Goal: Task Accomplishment & Management: Use online tool/utility

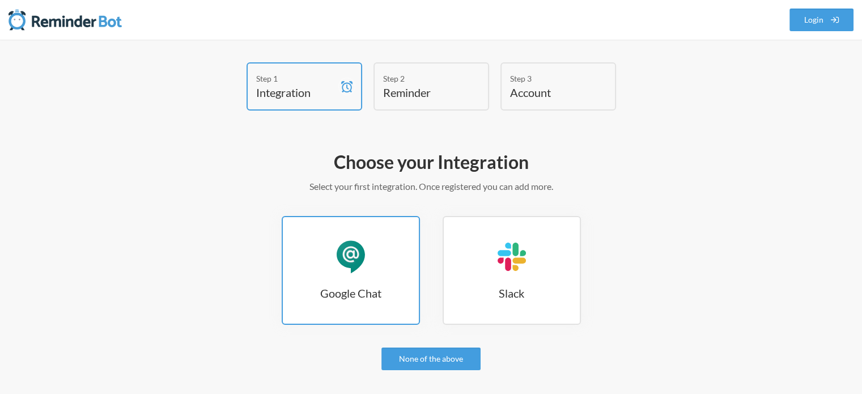
click at [385, 279] on link "Google Chat Google Chat" at bounding box center [351, 270] width 138 height 109
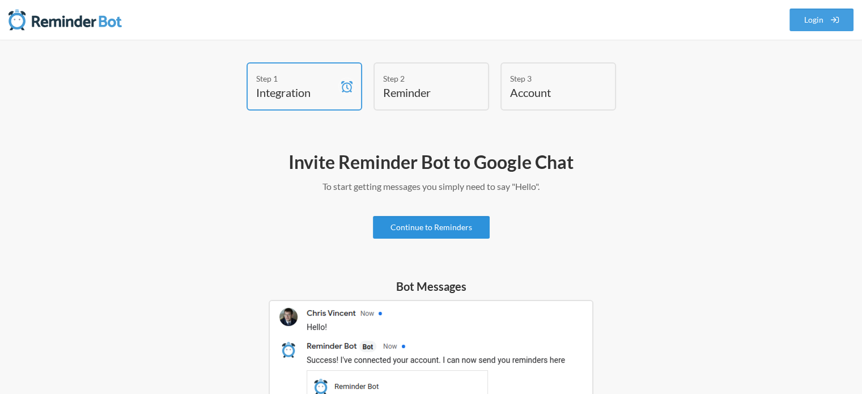
click at [451, 222] on link "Continue to Reminders" at bounding box center [431, 227] width 117 height 23
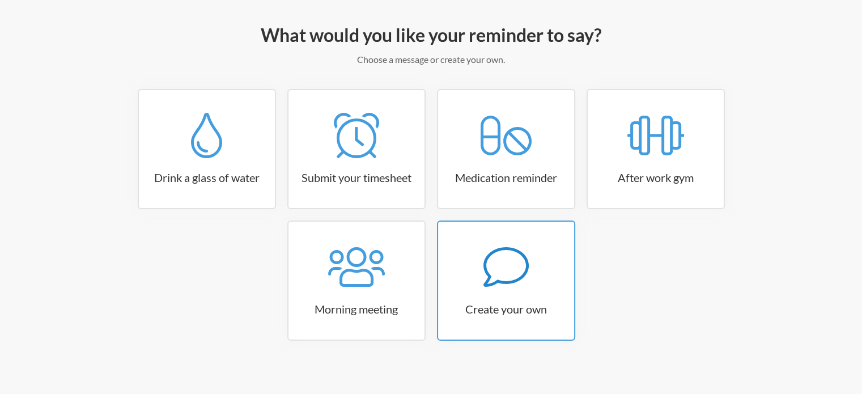
scroll to position [134, 0]
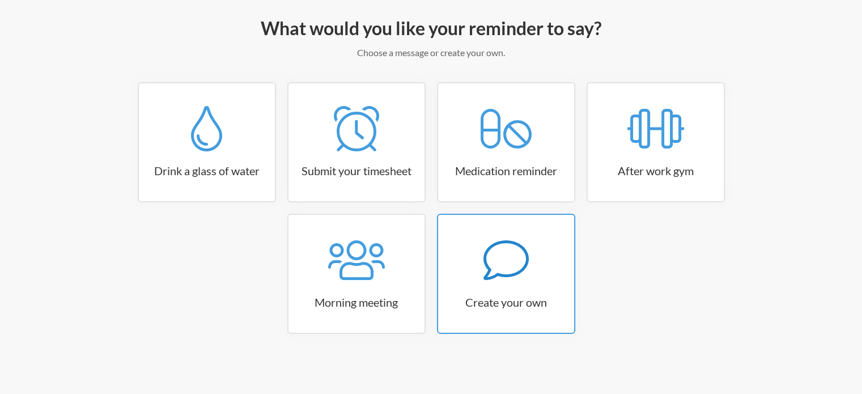
click at [494, 266] on icon at bounding box center [506, 260] width 45 height 45
select select "11:30:00"
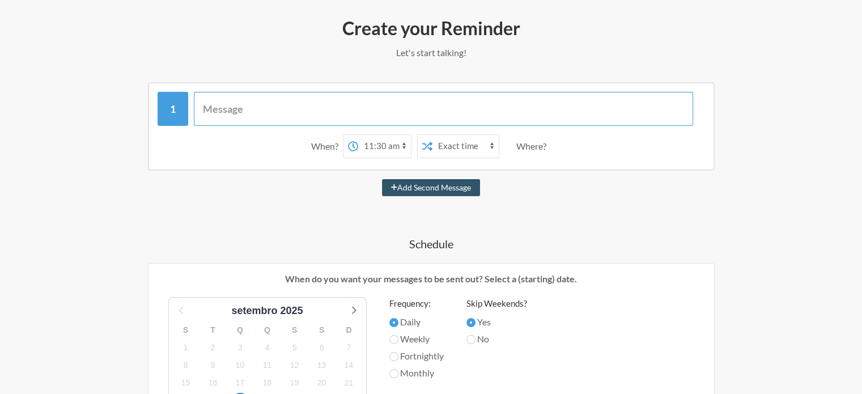
click at [264, 107] on input "text" at bounding box center [443, 109] width 499 height 34
click at [242, 104] on input "Disparos RECLAME AQUI" at bounding box center [443, 109] width 499 height 34
click at [325, 112] on input "Disparo RECLAME AQUI" at bounding box center [443, 109] width 499 height 34
click at [239, 109] on input "Disparo RECLAME AQUI" at bounding box center [443, 109] width 499 height 34
type input "Disparo mensal RECLAME AQUI"
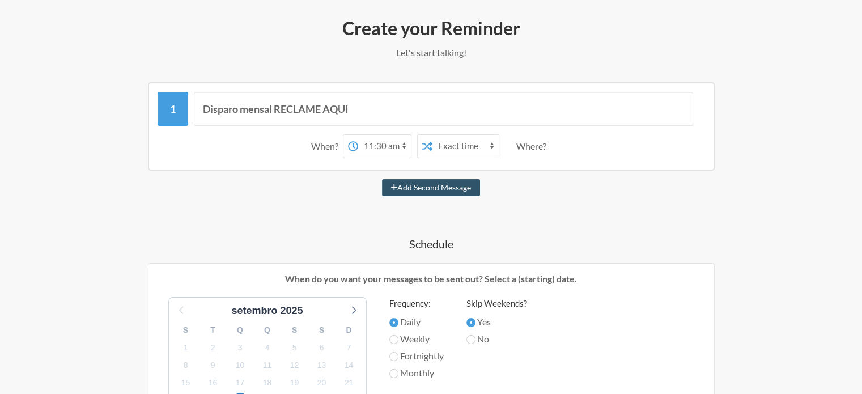
click at [376, 146] on select "12:00 am 12:15 am 12:30 am 12:45 am 1:00 am 1:15 am 1:30 am 1:45 am 2:00 am 2:1…" at bounding box center [384, 146] width 53 height 23
select select "10:00:00"
click at [358, 135] on select "12:00 am 12:15 am 12:30 am 12:45 am 1:00 am 1:15 am 1:30 am 1:45 am 2:00 am 2:1…" at bounding box center [384, 146] width 53 height 23
click at [458, 146] on select "Exact time Random time" at bounding box center [466, 146] width 66 height 23
click at [433, 135] on select "Exact time Random time" at bounding box center [466, 146] width 66 height 23
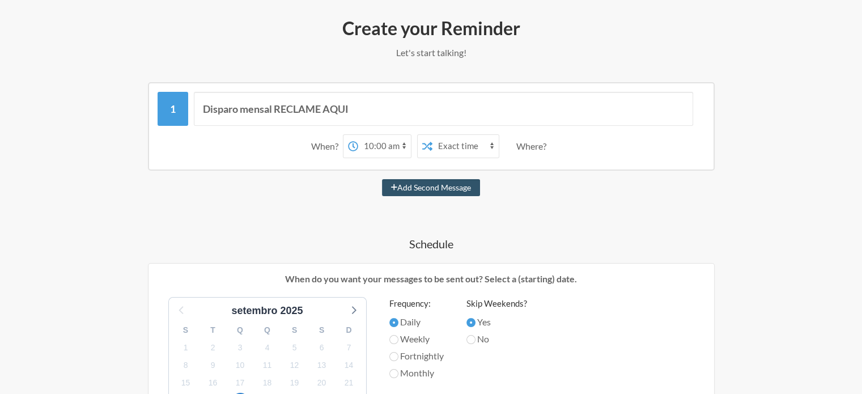
click at [529, 147] on div "Where?" at bounding box center [533, 146] width 35 height 24
click at [533, 138] on div "Where?" at bounding box center [533, 146] width 35 height 24
click at [531, 152] on div "Where?" at bounding box center [533, 146] width 35 height 24
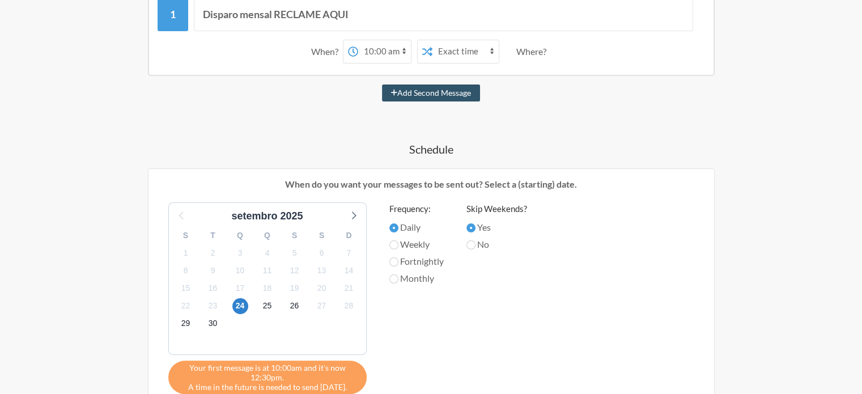
scroll to position [247, 0]
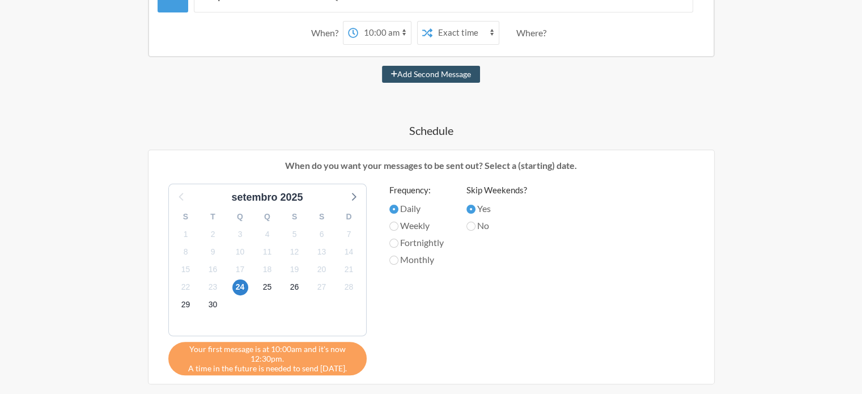
click at [416, 258] on label "Monthly" at bounding box center [416, 260] width 54 height 14
click at [399, 258] on input "Monthly" at bounding box center [393, 260] width 9 height 9
radio input "true"
click at [353, 196] on icon at bounding box center [353, 197] width 5 height 8
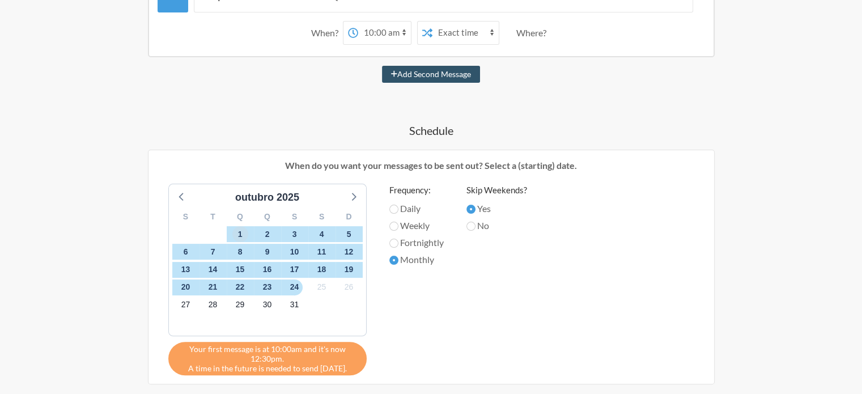
click at [239, 228] on span "1" at bounding box center [240, 234] width 16 height 16
click at [295, 233] on span "3" at bounding box center [295, 234] width 16 height 16
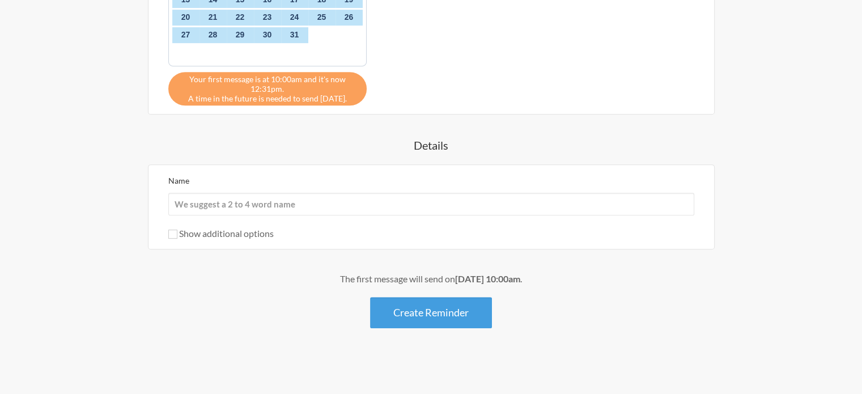
scroll to position [517, 0]
click at [255, 201] on input "Name" at bounding box center [431, 204] width 526 height 23
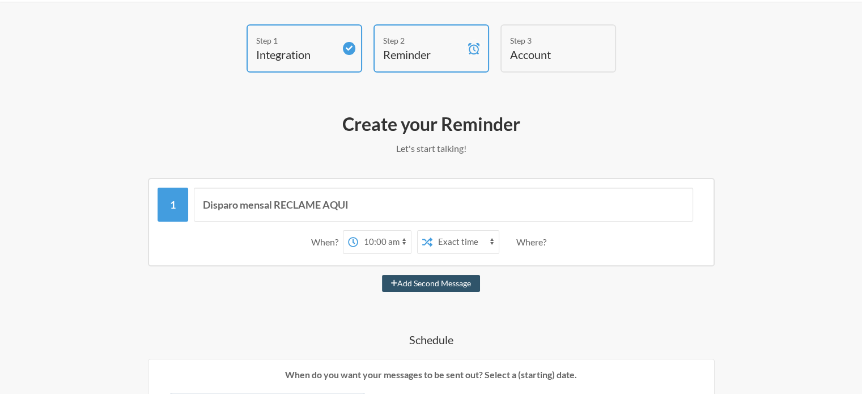
scroll to position [113, 0]
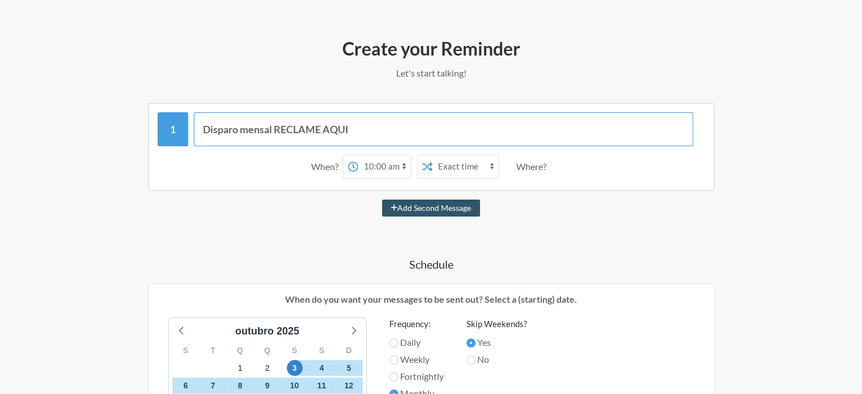
click at [252, 133] on input "Disparo mensal RECLAME AQUI" at bounding box center [443, 129] width 499 height 34
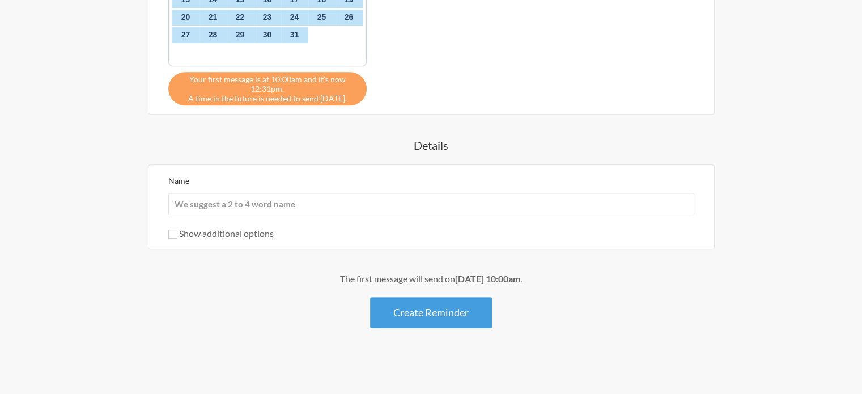
scroll to position [517, 0]
click at [209, 193] on input "Name" at bounding box center [431, 204] width 526 height 23
paste input "Disparo mensal RECLAME AQUI"
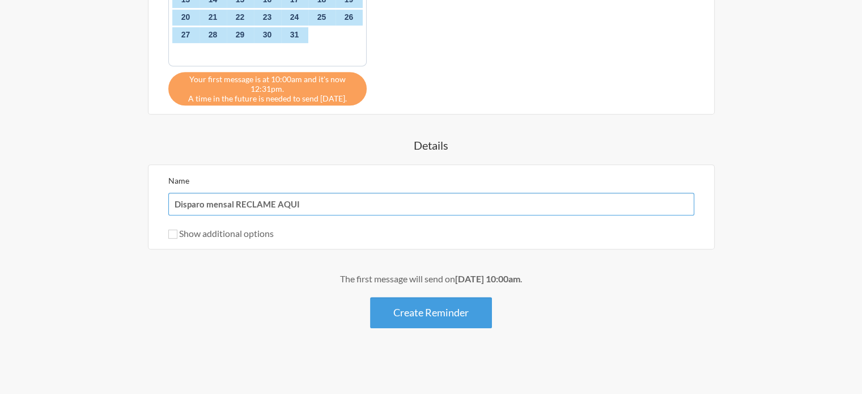
type input "Disparo mensal RECLAME AQUI"
click at [138, 221] on div "Disparo mensal RECLAME AQUI When? 12:00 am 12:15 am 12:30 am 12:45 am 1:00 am 1…" at bounding box center [432, 13] width 658 height 629
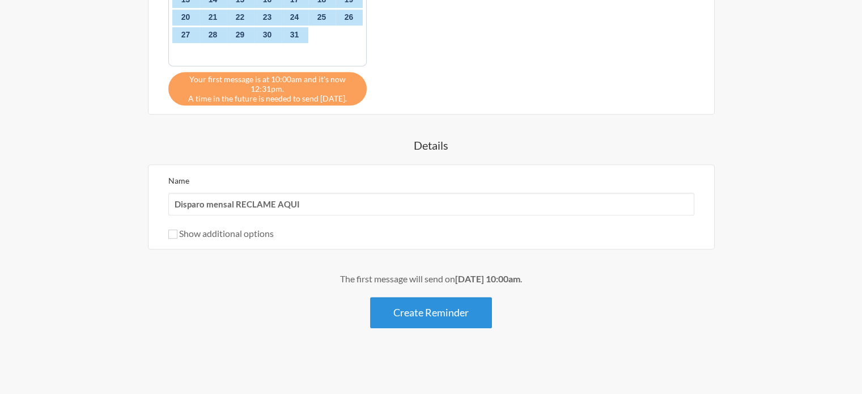
click at [460, 308] on button "Create Reminder" at bounding box center [431, 312] width 122 height 31
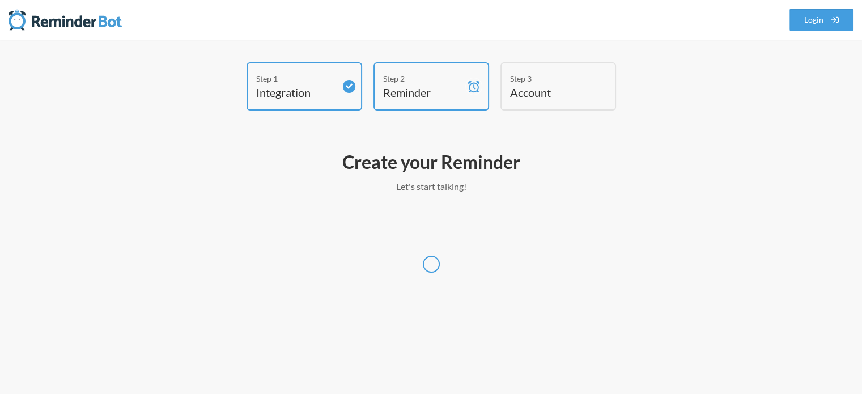
scroll to position [0, 0]
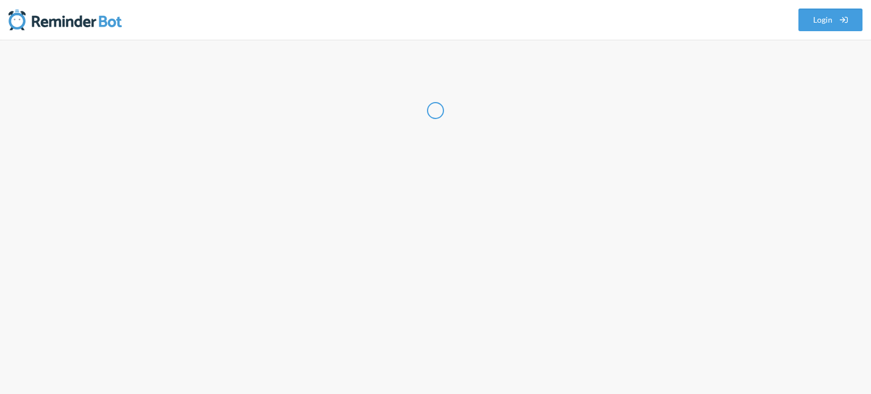
select select "BR"
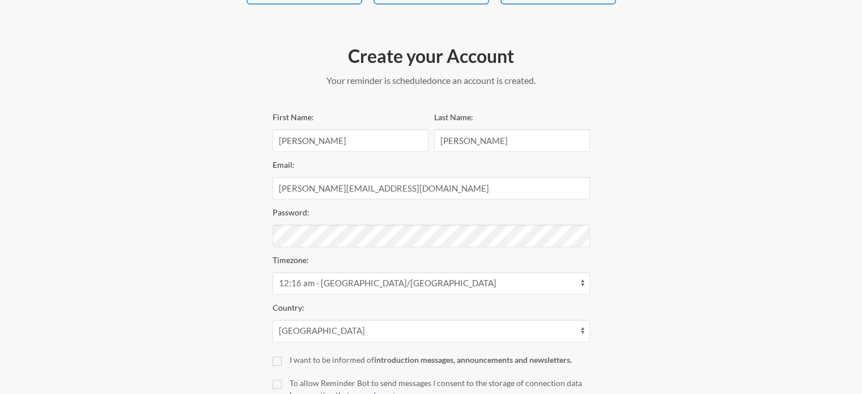
scroll to position [113, 0]
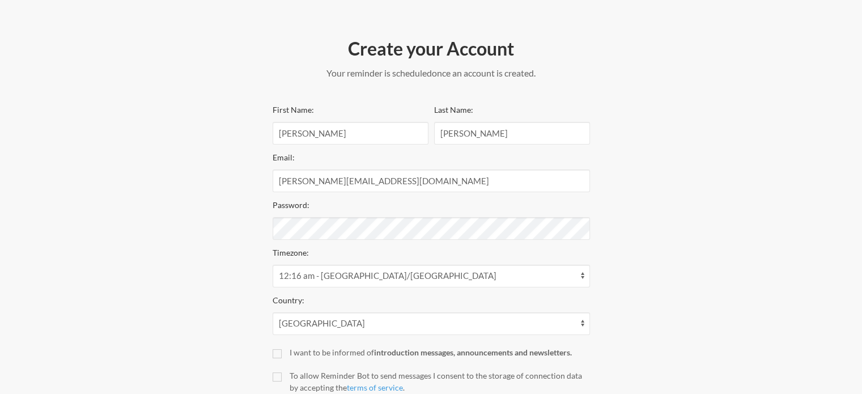
click at [202, 223] on div "Step 1 Integration Step 2 Reminder Step 3 Account Create your Account Your remi…" at bounding box center [431, 201] width 680 height 504
click at [200, 230] on div "Step 1 Integration Step 2 Reminder Step 3 Account Create your Account Your remi…" at bounding box center [431, 201] width 680 height 504
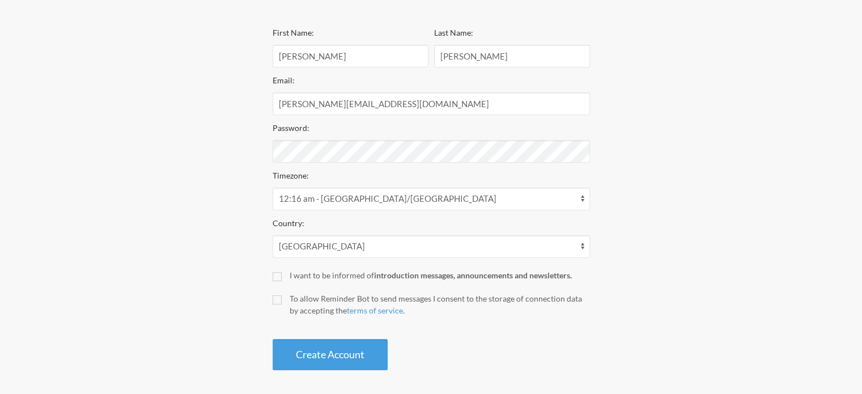
scroll to position [194, 0]
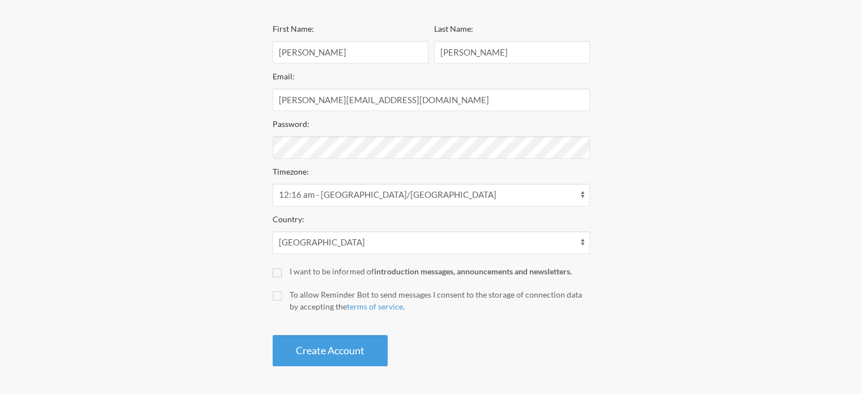
click at [298, 291] on div "To allow Reminder Bot to send messages I consent to the storage of connection d…" at bounding box center [440, 301] width 300 height 24
click at [282, 291] on input "To allow Reminder Bot to send messages I consent to the storage of connection d…" at bounding box center [277, 295] width 9 height 9
checkbox input "true"
click at [364, 194] on select "12:17 am - Australia/Eucla 12:32 am - Asia/Chita 12:32 am - Asia/Dili 12:32 am …" at bounding box center [431, 195] width 317 height 23
click at [365, 194] on select "12:17 am - Australia/Eucla 12:32 am - Asia/Chita 12:32 am - Asia/Dili 12:32 am …" at bounding box center [431, 195] width 317 height 23
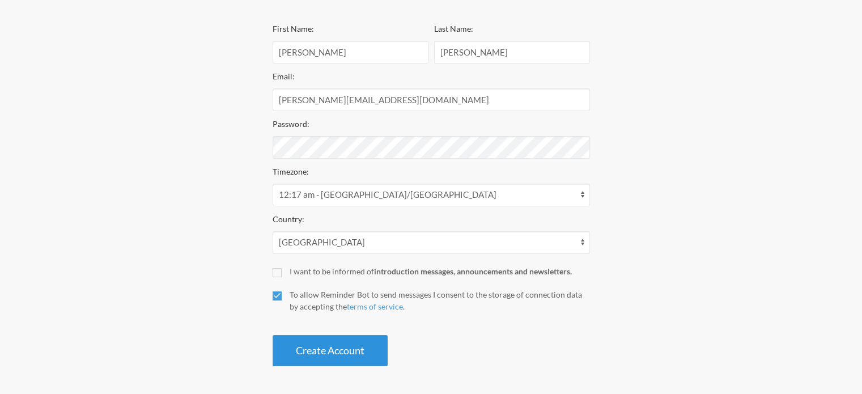
click at [341, 350] on button "Create Account" at bounding box center [330, 350] width 115 height 31
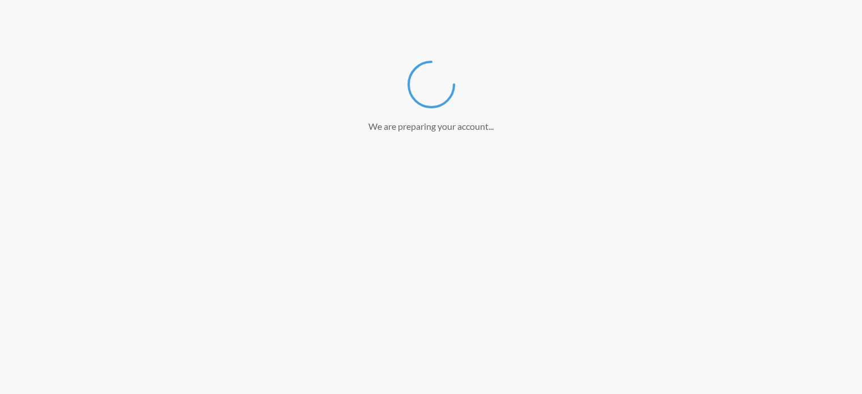
scroll to position [151, 0]
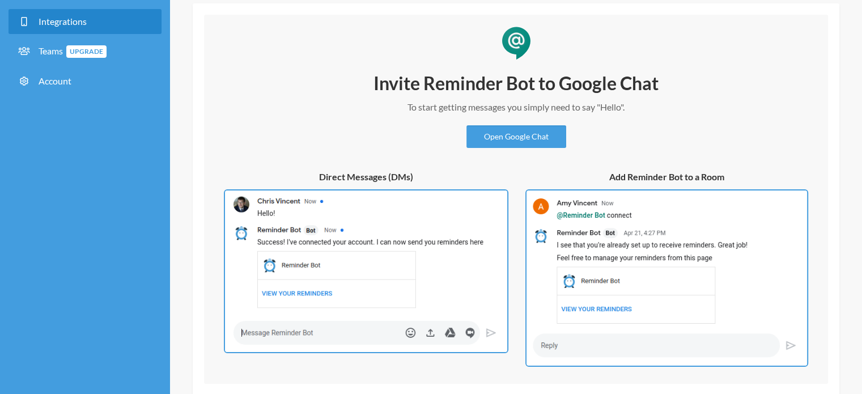
scroll to position [56, 0]
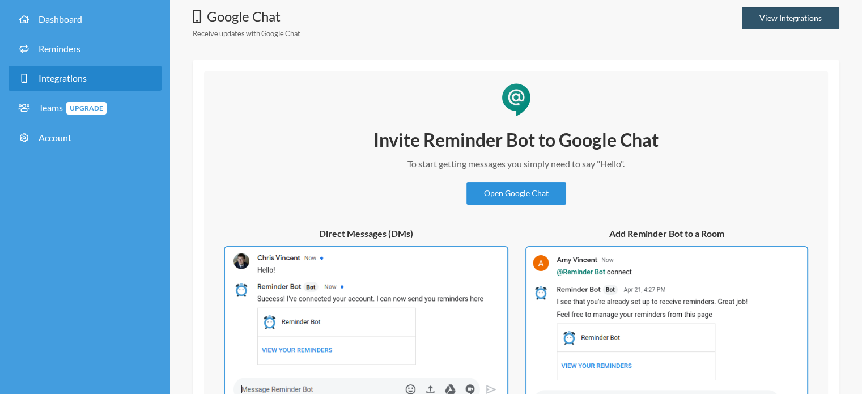
click at [524, 188] on link "Open Google Chat" at bounding box center [517, 193] width 100 height 23
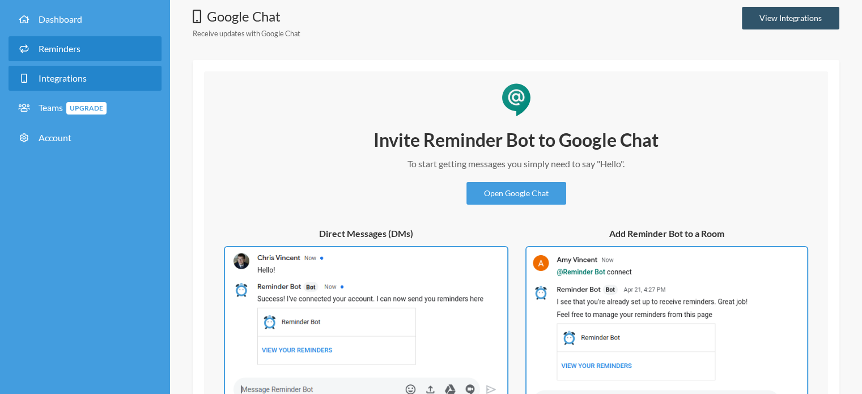
click at [66, 46] on span "Reminders" at bounding box center [60, 48] width 42 height 11
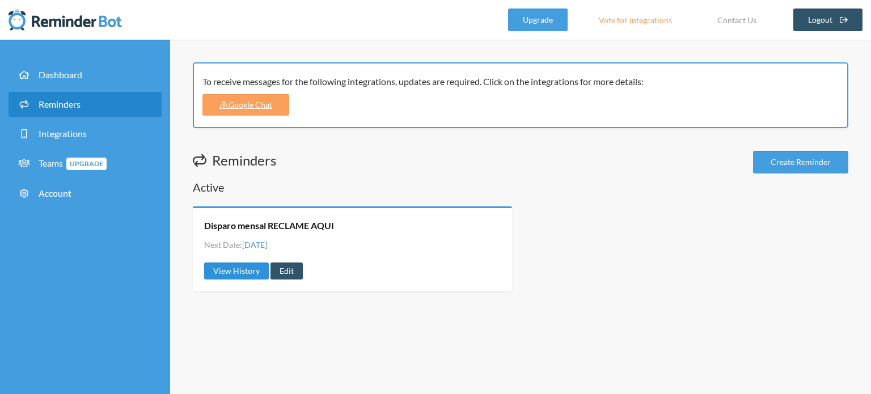
click at [240, 271] on link "View History" at bounding box center [236, 270] width 65 height 17
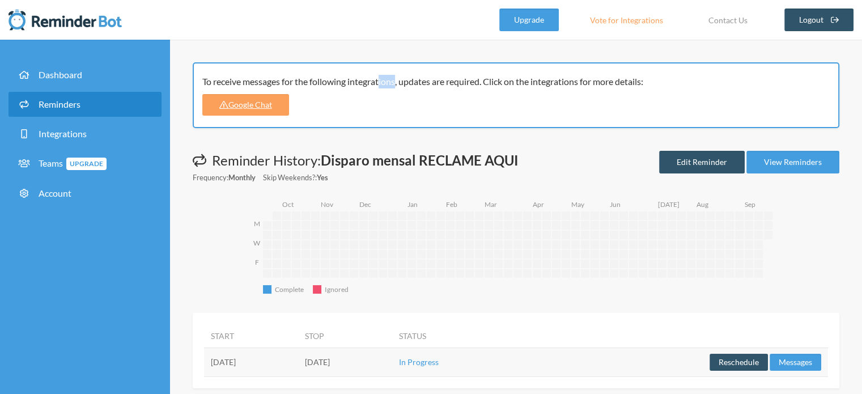
drag, startPoint x: 340, startPoint y: 85, endPoint x: 381, endPoint y: 83, distance: 41.4
click at [373, 84] on div "To receive messages for the following integrations, updates are required. Click…" at bounding box center [512, 82] width 620 height 14
drag, startPoint x: 402, startPoint y: 83, endPoint x: 447, endPoint y: 81, distance: 44.8
click at [408, 83] on div "To receive messages for the following integrations, updates are required. Click…" at bounding box center [512, 82] width 620 height 14
drag, startPoint x: 448, startPoint y: 81, endPoint x: 465, endPoint y: 81, distance: 17.0
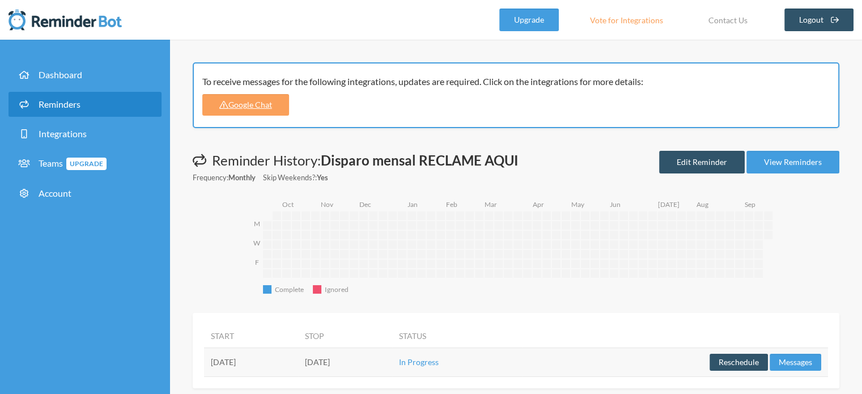
click at [450, 81] on div "To receive messages for the following integrations, updates are required. Click…" at bounding box center [512, 82] width 620 height 14
drag, startPoint x: 465, startPoint y: 81, endPoint x: 501, endPoint y: 83, distance: 35.8
click at [467, 81] on div "To receive messages for the following integrations, updates are required. Click…" at bounding box center [512, 82] width 620 height 14
click at [510, 83] on div "To receive messages for the following integrations, updates are required. Click…" at bounding box center [512, 82] width 620 height 14
click at [536, 82] on div "To receive messages for the following integrations, updates are required. Click…" at bounding box center [512, 82] width 620 height 14
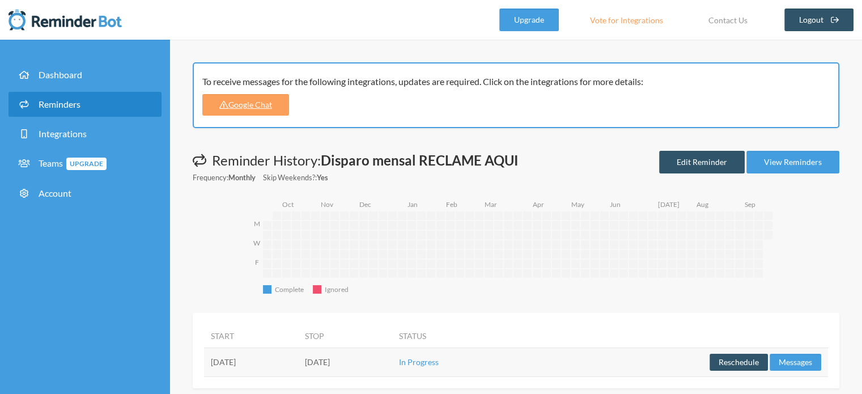
click at [596, 81] on div "To receive messages for the following integrations, updates are required. Click…" at bounding box center [512, 82] width 620 height 14
click at [240, 101] on link "Google Chat" at bounding box center [245, 105] width 87 height 22
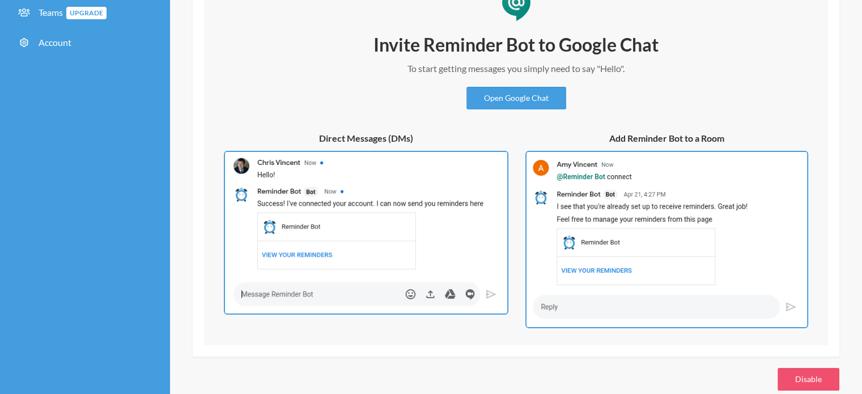
scroll to position [169, 0]
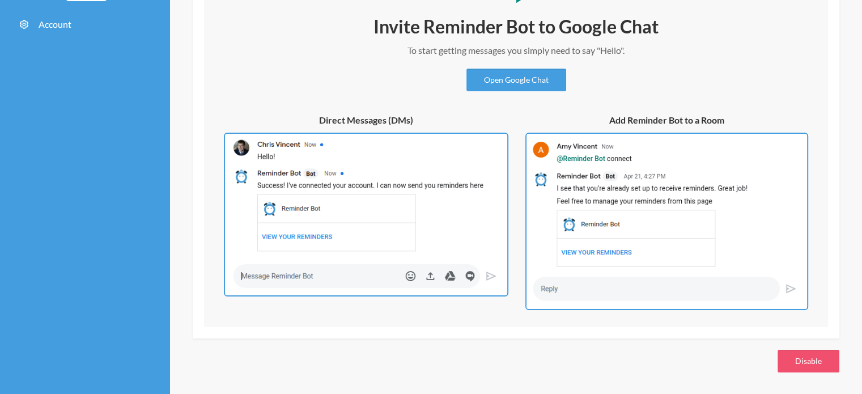
click at [329, 277] on img at bounding box center [366, 215] width 285 height 164
click at [519, 83] on link "Open Google Chat" at bounding box center [517, 80] width 100 height 23
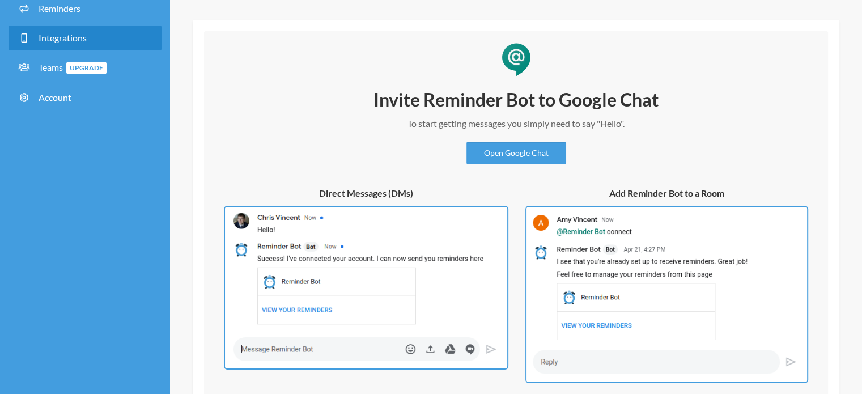
scroll to position [0, 0]
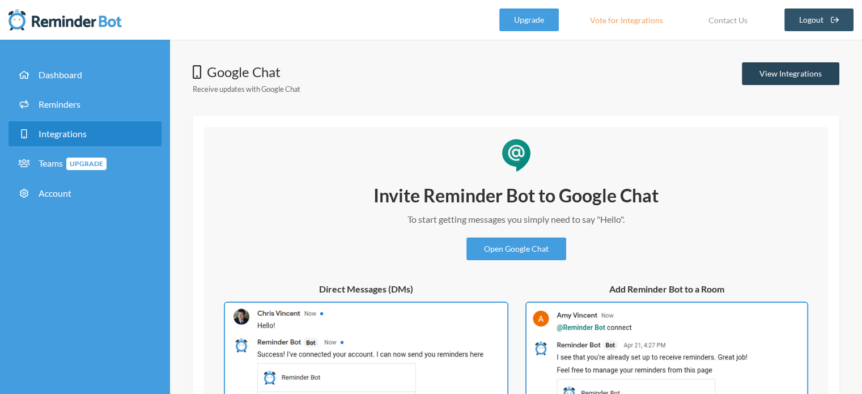
click at [834, 73] on link "View Integrations" at bounding box center [791, 73] width 98 height 23
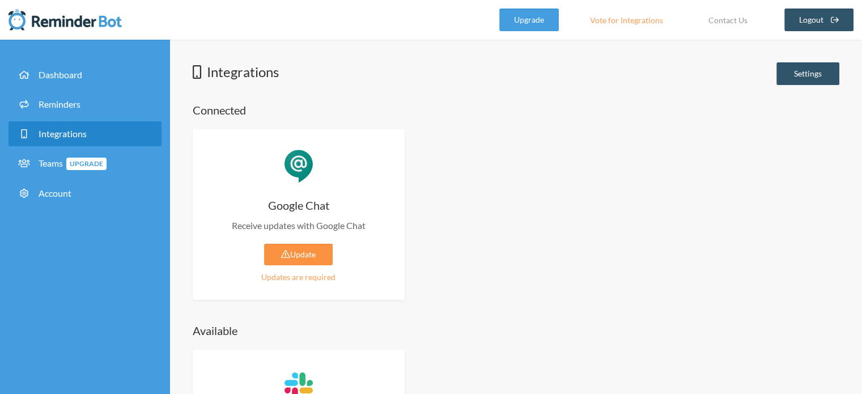
click at [315, 258] on link "Update" at bounding box center [298, 255] width 69 height 22
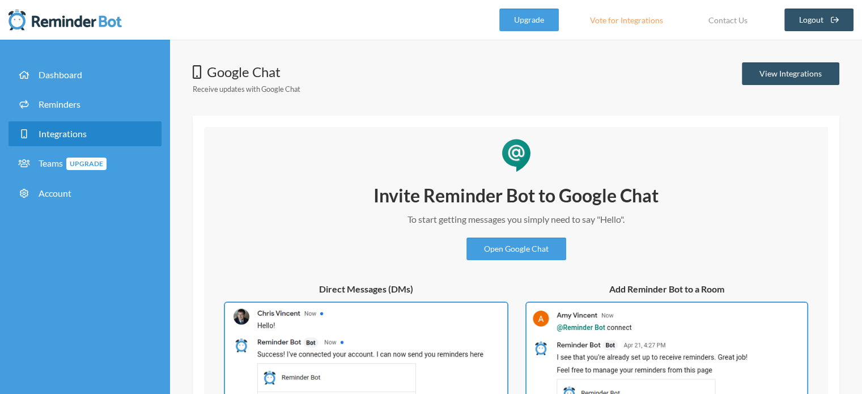
click at [293, 87] on small "Receive updates with Google Chat" at bounding box center [247, 88] width 108 height 9
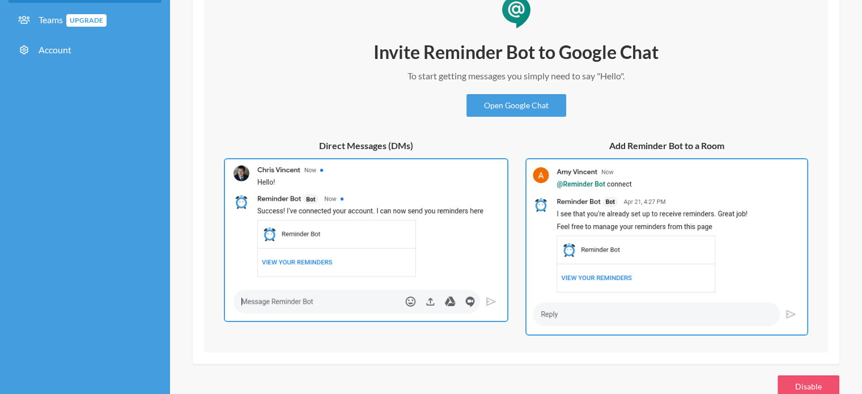
scroll to position [169, 0]
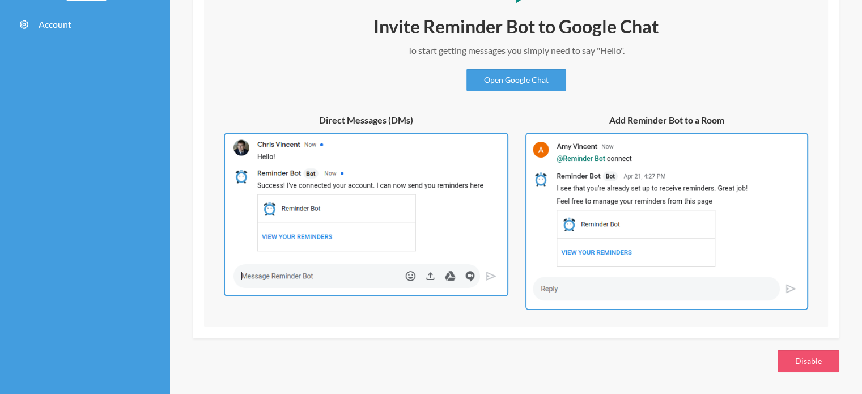
click at [413, 220] on img at bounding box center [366, 215] width 285 height 164
click at [576, 188] on img at bounding box center [666, 222] width 283 height 178
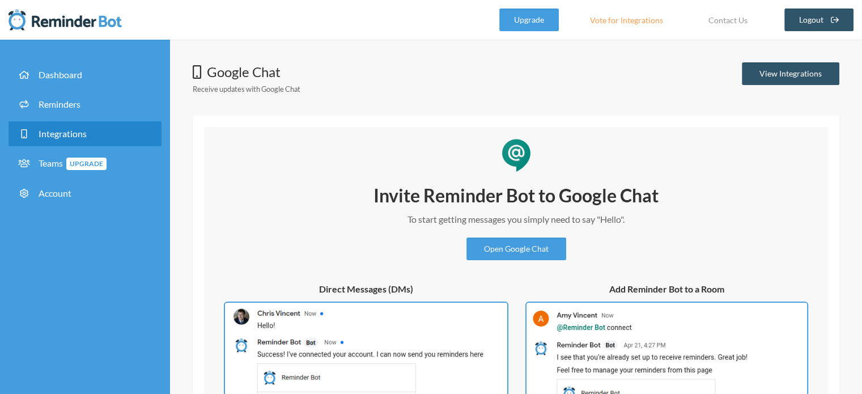
scroll to position [0, 0]
click at [525, 251] on link "Open Google Chat" at bounding box center [517, 249] width 100 height 23
click at [101, 105] on link "Reminders" at bounding box center [85, 104] width 153 height 25
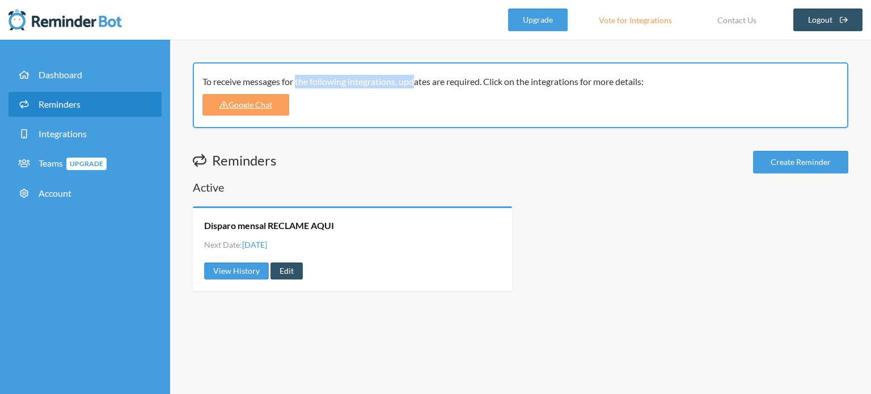
drag, startPoint x: 247, startPoint y: 81, endPoint x: 417, endPoint y: 65, distance: 170.8
click at [370, 67] on div "To receive messages for the following integrations, updates are required. Click…" at bounding box center [520, 95] width 655 height 66
click at [419, 65] on div "To receive messages for the following integrations, updates are required. Click…" at bounding box center [520, 95] width 655 height 66
click at [535, 80] on div "To receive messages for the following integrations, updates are required. Click…" at bounding box center [516, 82] width 628 height 14
click at [569, 81] on div "To receive messages for the following integrations, updates are required. Click…" at bounding box center [516, 82] width 628 height 14
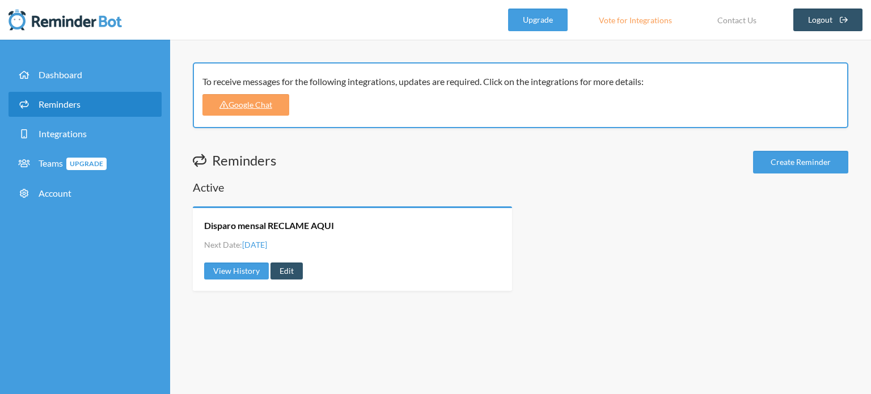
click at [646, 82] on div "To receive messages for the following integrations, updates are required. Click…" at bounding box center [516, 82] width 628 height 14
click at [676, 82] on div "To receive messages for the following integrations, updates are required. Click…" at bounding box center [516, 82] width 628 height 14
click at [96, 137] on link "Integrations" at bounding box center [85, 133] width 153 height 25
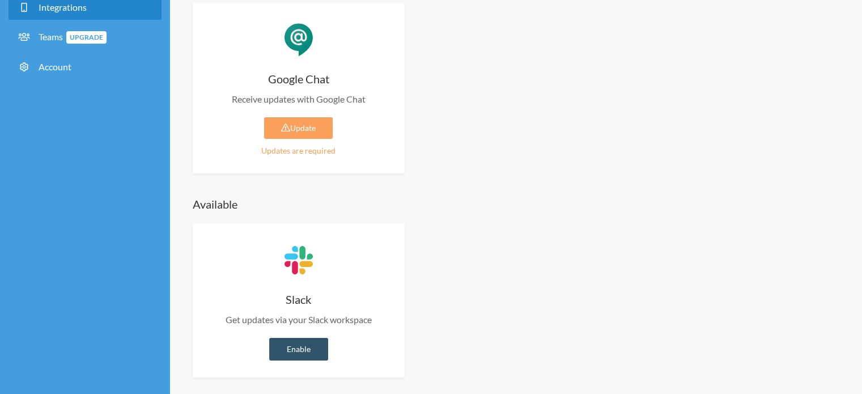
scroll to position [132, 0]
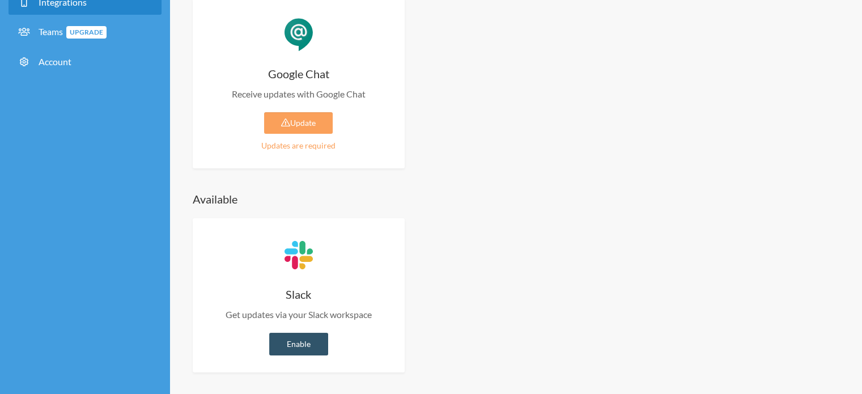
click at [315, 145] on div "Updates are required" at bounding box center [299, 145] width 178 height 12
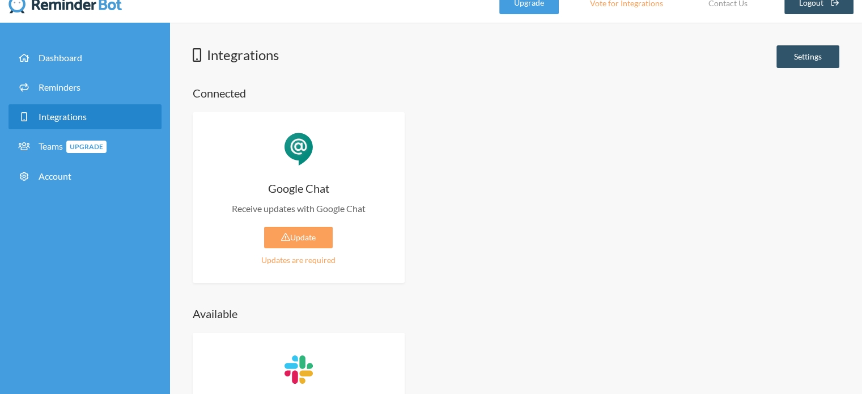
scroll to position [0, 0]
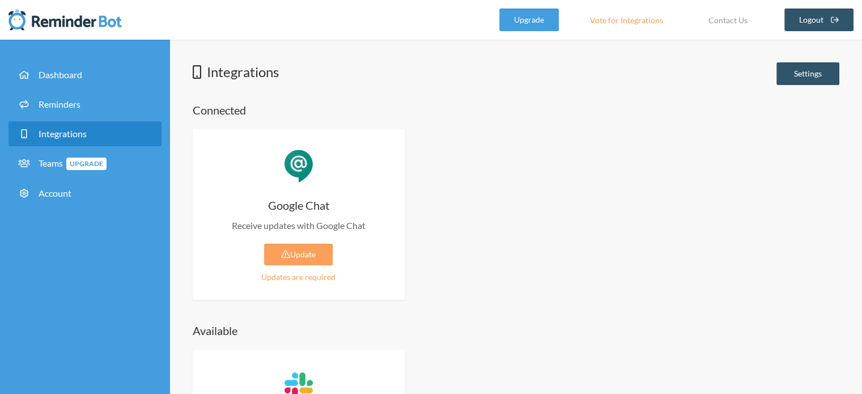
click at [310, 156] on div at bounding box center [299, 166] width 34 height 40
click at [283, 183] on div at bounding box center [299, 166] width 34 height 40
click at [333, 262] on link "Update" at bounding box center [298, 255] width 69 height 22
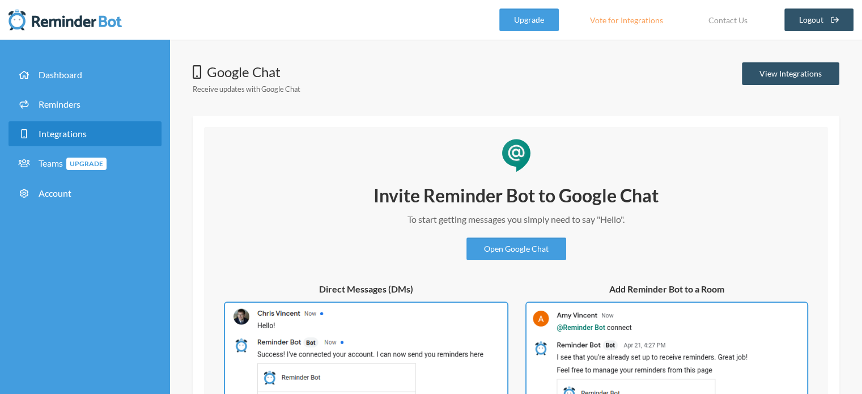
click at [279, 89] on small "Receive updates with Google Chat" at bounding box center [247, 88] width 108 height 9
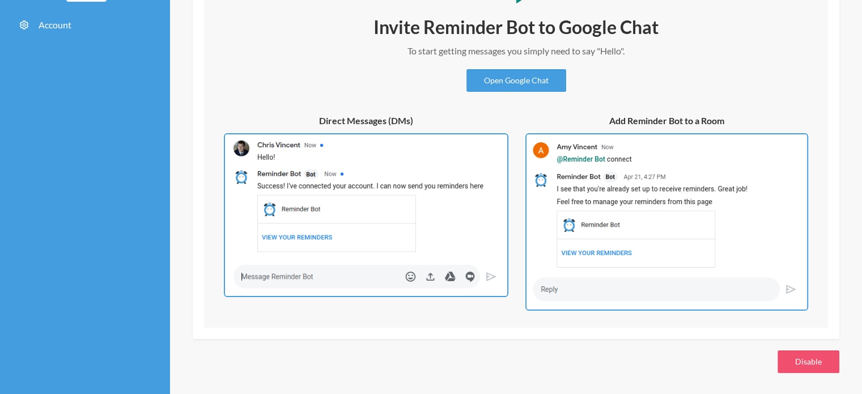
scroll to position [169, 0]
click at [771, 213] on img at bounding box center [666, 222] width 283 height 178
click at [486, 231] on img at bounding box center [366, 215] width 285 height 164
click at [731, 359] on div "Google Chat Receive updates with Google Chat View Integrations Invite Reminder …" at bounding box center [516, 132] width 692 height 479
click at [794, 361] on button "Disable" at bounding box center [809, 361] width 62 height 23
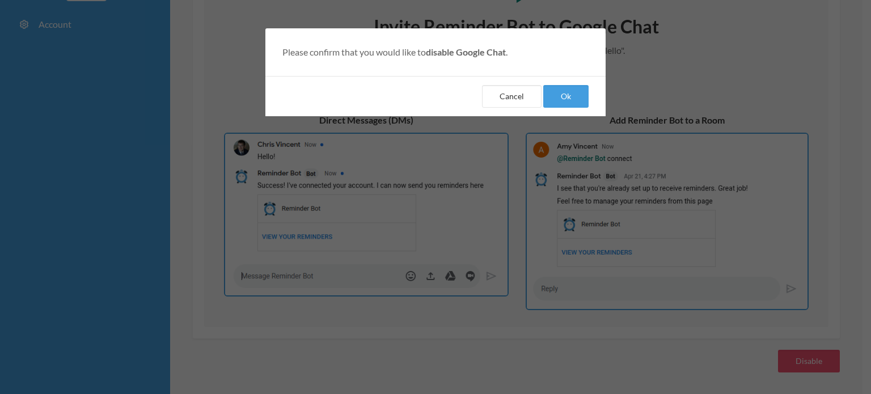
click at [440, 49] on strong "disable Google Chat" at bounding box center [466, 51] width 80 height 11
click at [468, 49] on strong "disable Google Chat" at bounding box center [466, 51] width 80 height 11
click at [536, 49] on div "Please confirm that you would like to disable Google Chat ." at bounding box center [435, 52] width 340 height 48
click at [503, 103] on button "Cancel" at bounding box center [512, 96] width 60 height 23
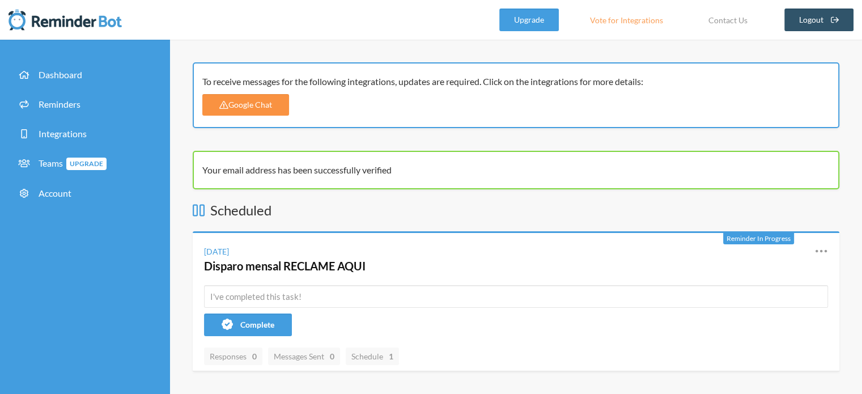
click at [261, 101] on link "Google Chat" at bounding box center [245, 105] width 87 height 22
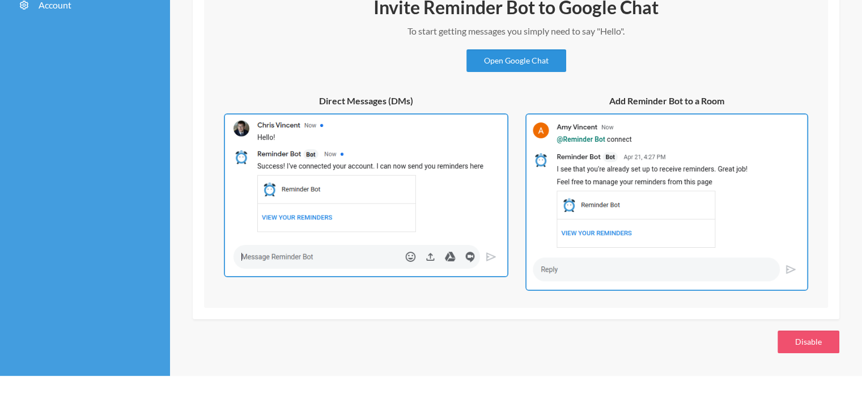
scroll to position [141, 0]
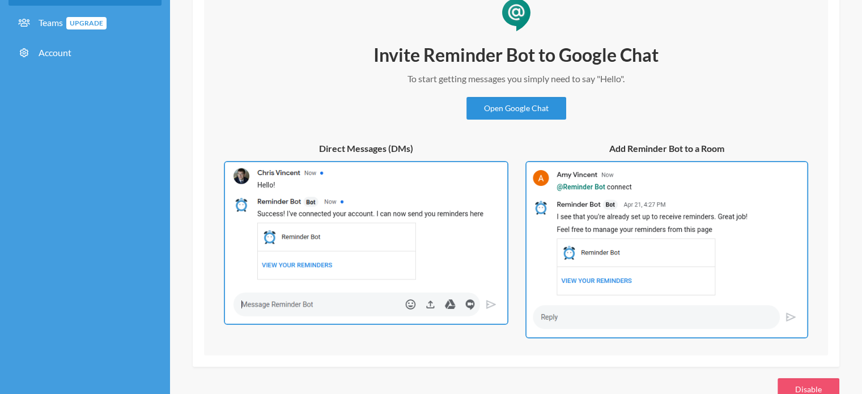
click at [483, 109] on link "Open Google Chat" at bounding box center [517, 108] width 100 height 23
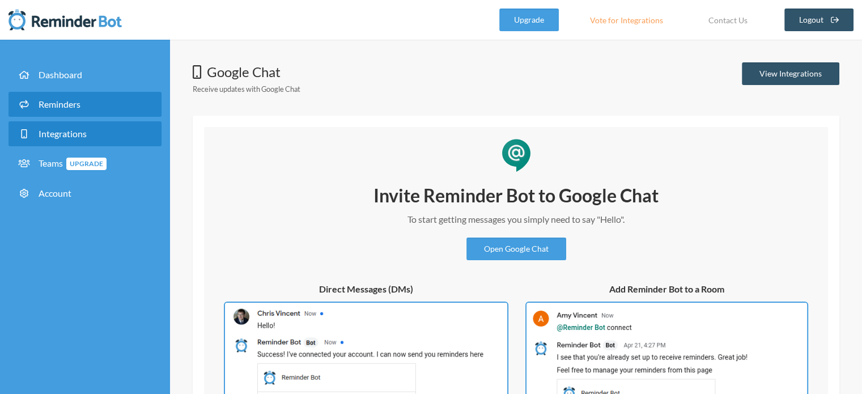
click at [66, 112] on link "Reminders" at bounding box center [85, 104] width 153 height 25
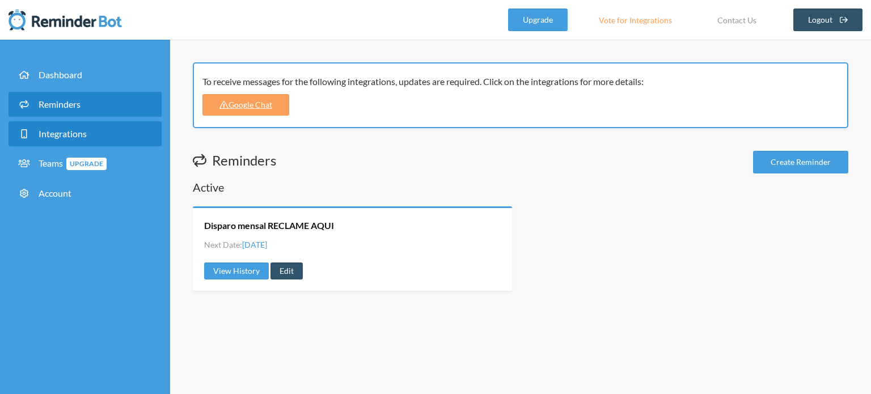
click at [73, 128] on span "Integrations" at bounding box center [63, 133] width 48 height 11
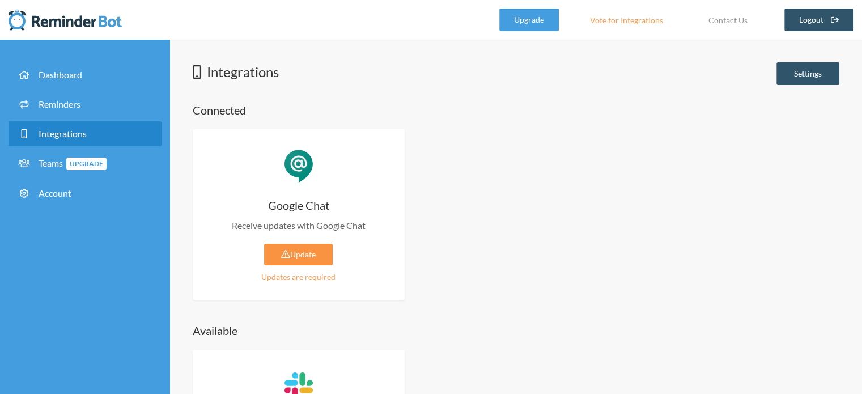
click at [319, 247] on link "Update" at bounding box center [298, 255] width 69 height 22
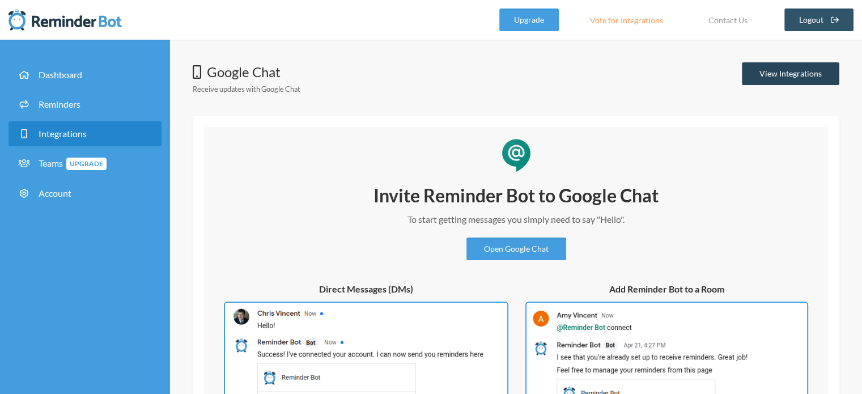
click at [779, 73] on link "View Integrations" at bounding box center [791, 73] width 98 height 23
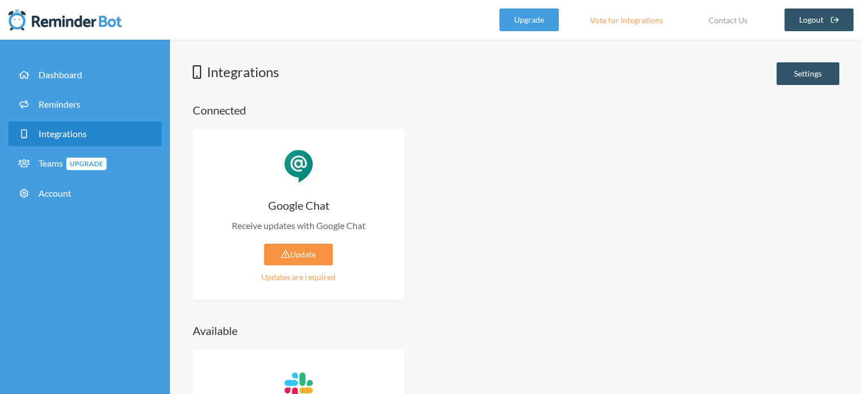
click at [326, 263] on link "Update" at bounding box center [298, 255] width 69 height 22
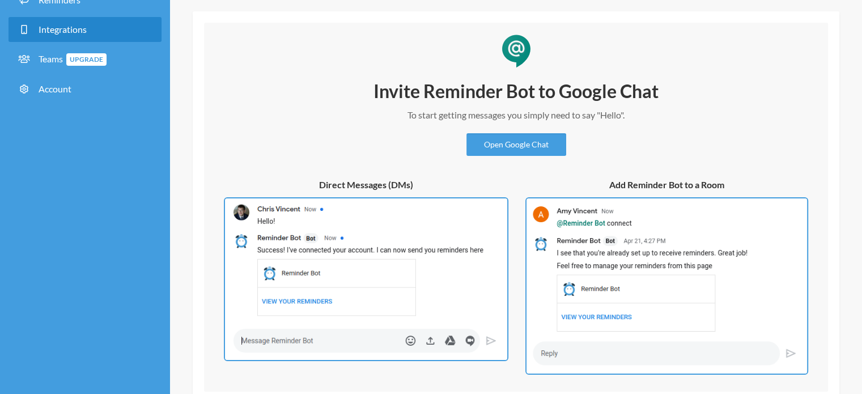
scroll to position [56, 0]
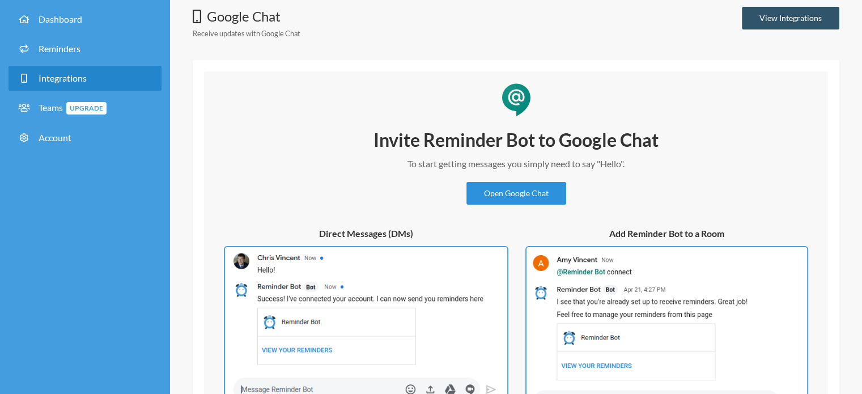
click at [519, 183] on link "Open Google Chat" at bounding box center [517, 193] width 100 height 23
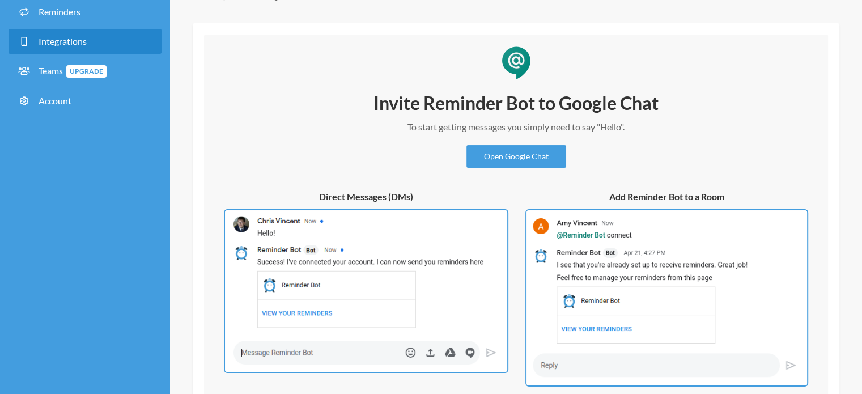
scroll to position [112, 0]
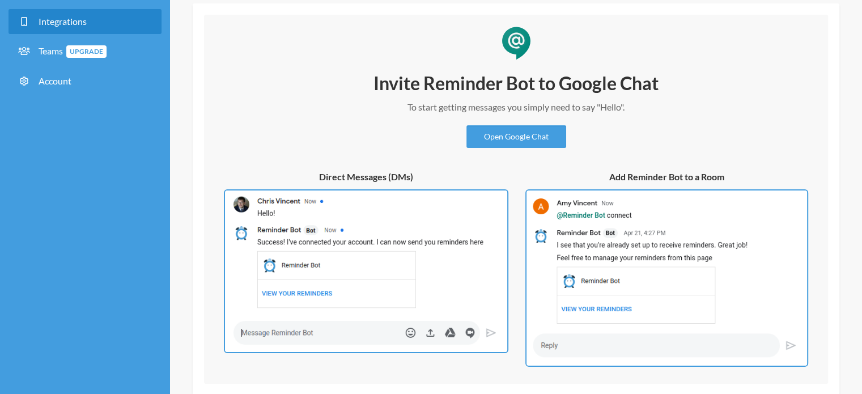
drag, startPoint x: 351, startPoint y: 185, endPoint x: 429, endPoint y: 185, distance: 77.7
click at [381, 185] on div "Direct Messages (DMs)" at bounding box center [366, 269] width 302 height 196
click at [732, 169] on div "Invite Reminder Bot to Google Chat To start getting messages you simply need to…" at bounding box center [515, 219] width 601 height 296
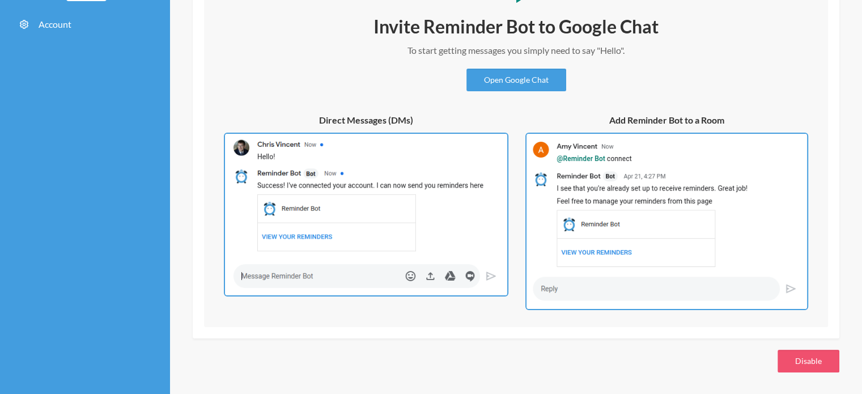
click at [625, 154] on img at bounding box center [666, 222] width 283 height 178
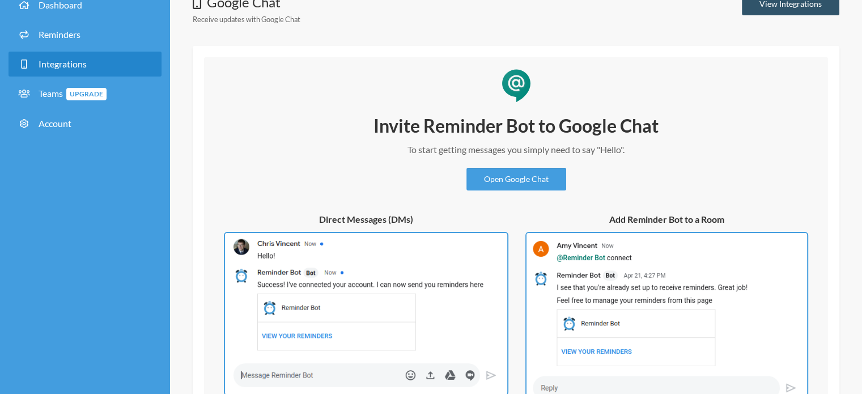
scroll to position [0, 0]
